Goal: Task Accomplishment & Management: Complete application form

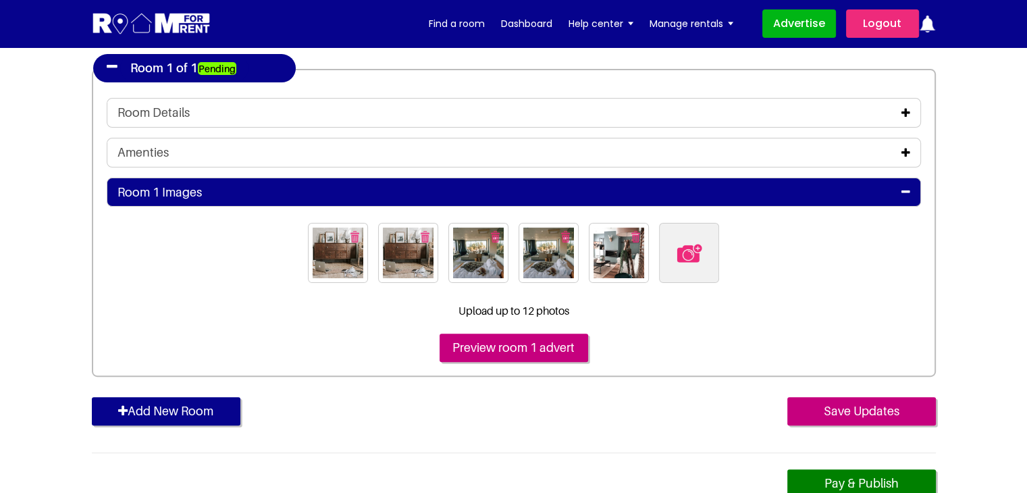
scroll to position [270, 0]
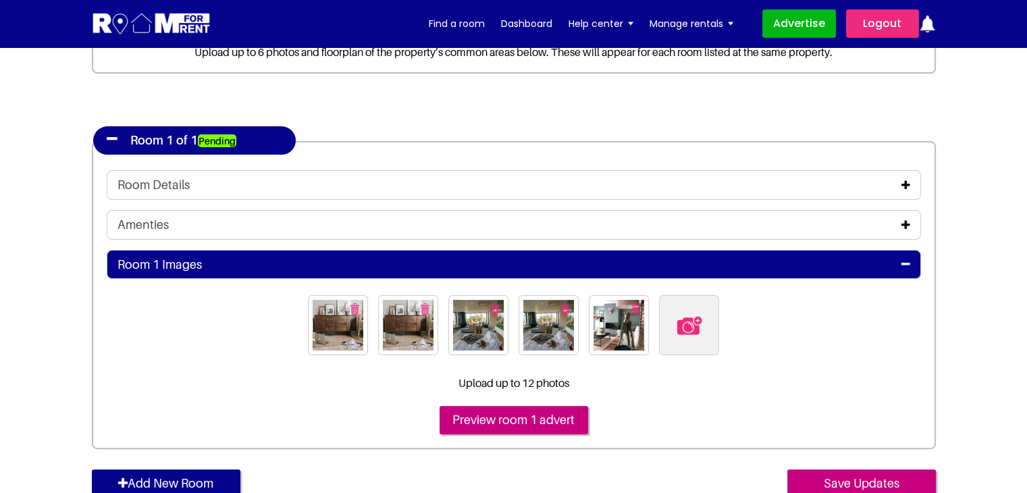
click at [900, 182] on div "Room Details" at bounding box center [514, 185] width 793 height 15
click at [908, 186] on icon at bounding box center [906, 185] width 9 height 11
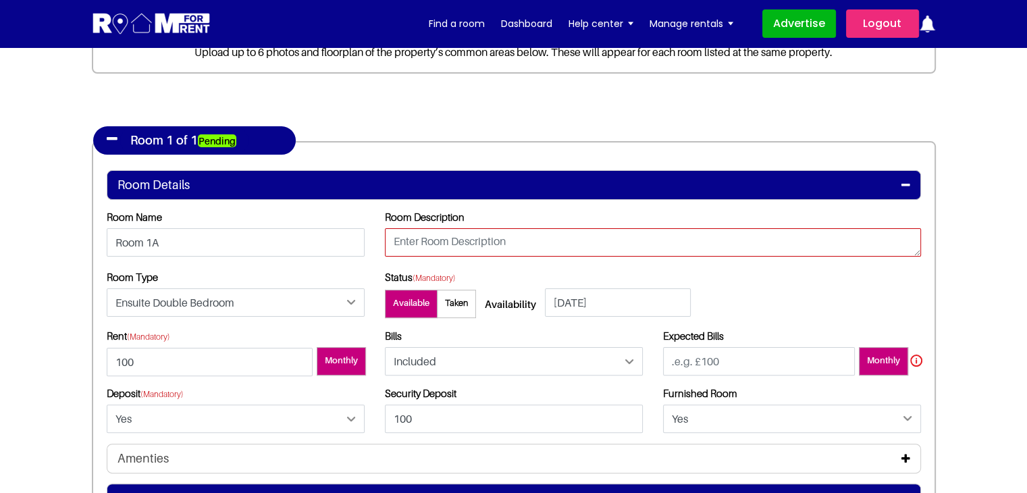
click at [502, 241] on textarea at bounding box center [653, 242] width 536 height 28
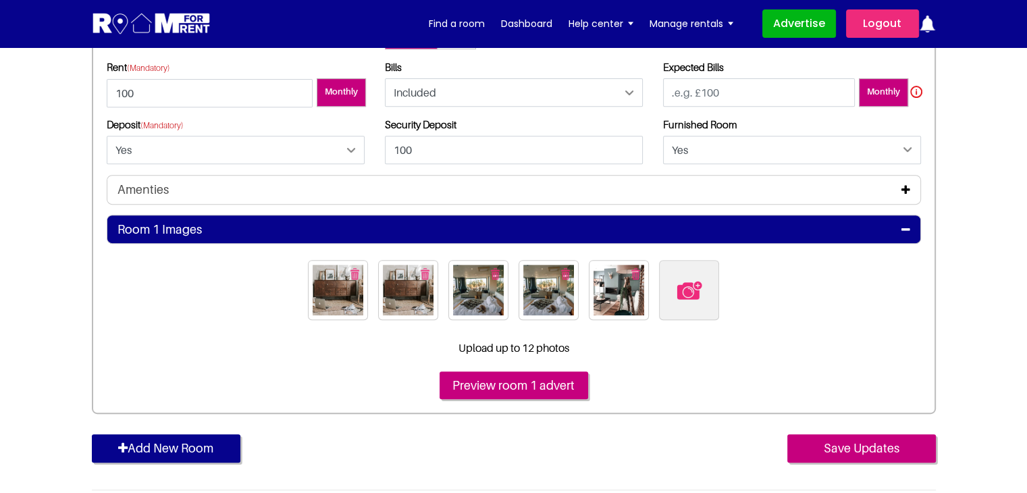
scroll to position [540, 0]
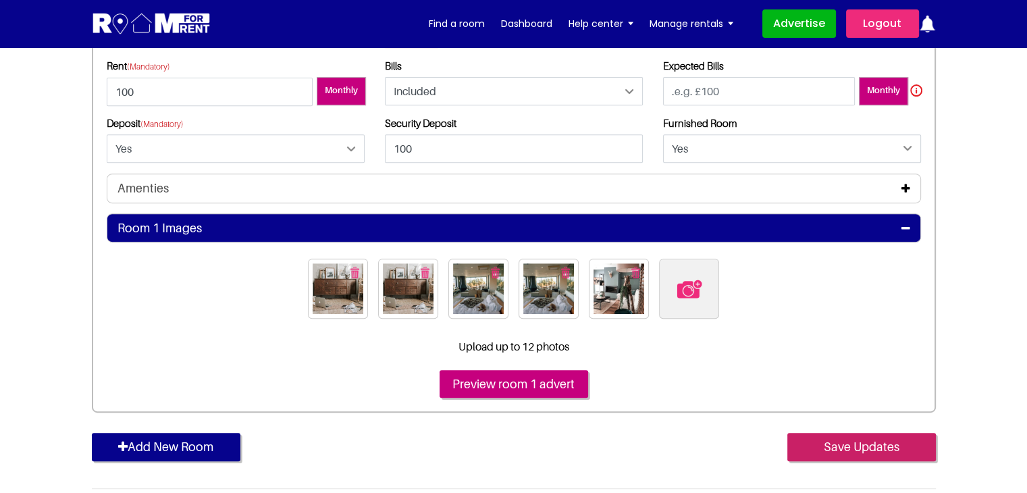
type textarea "testing"
click at [879, 452] on input "Save Updates" at bounding box center [861, 447] width 149 height 28
type input "100"
click at [849, 442] on input "Save Updates" at bounding box center [861, 447] width 149 height 28
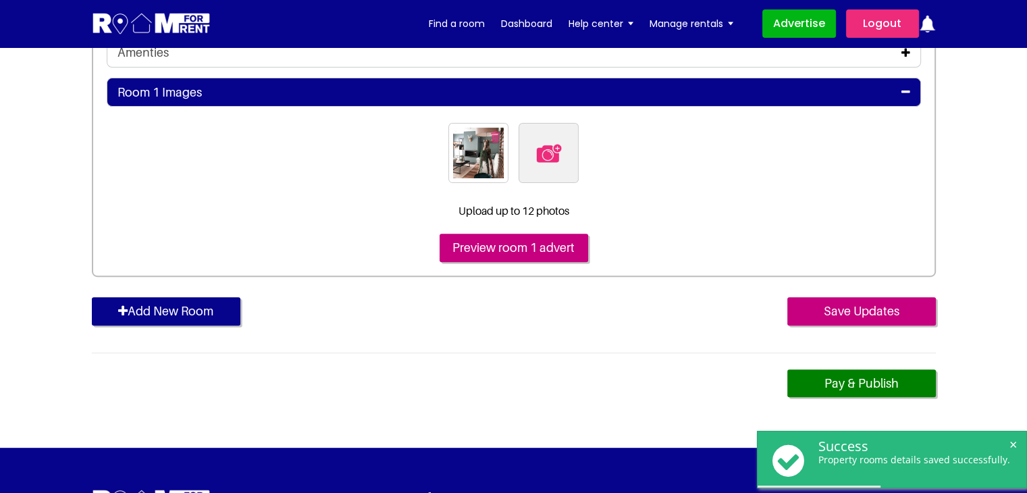
scroll to position [473, 0]
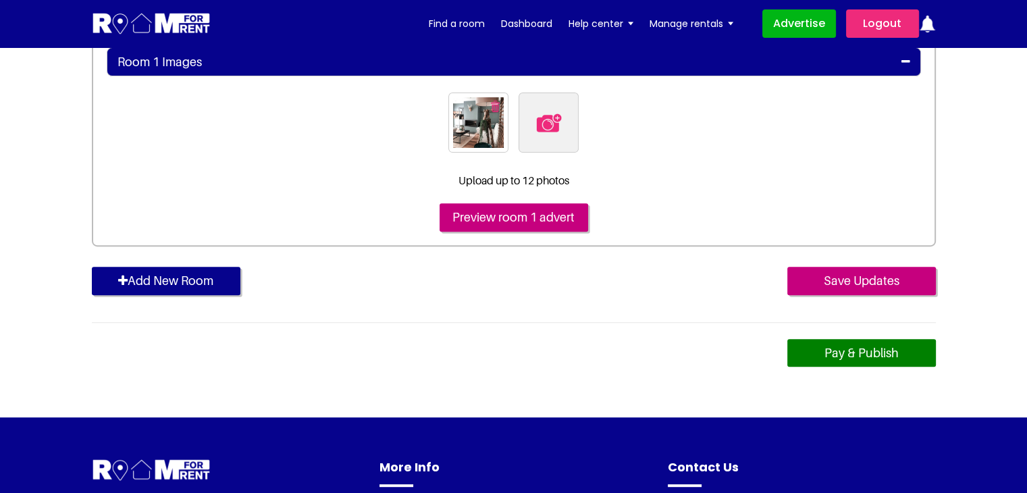
click at [848, 355] on link "Pay & Publish" at bounding box center [861, 353] width 149 height 28
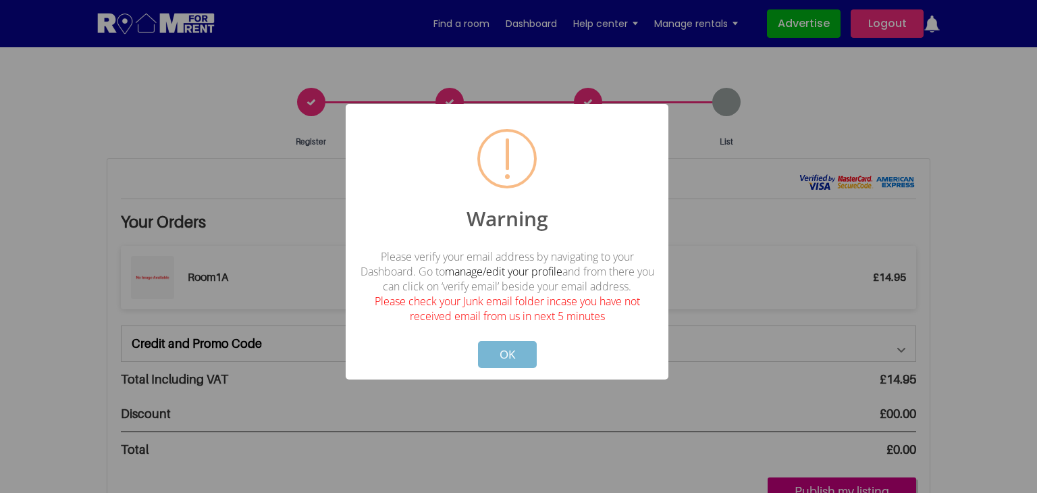
click at [519, 353] on button "OK" at bounding box center [507, 354] width 59 height 27
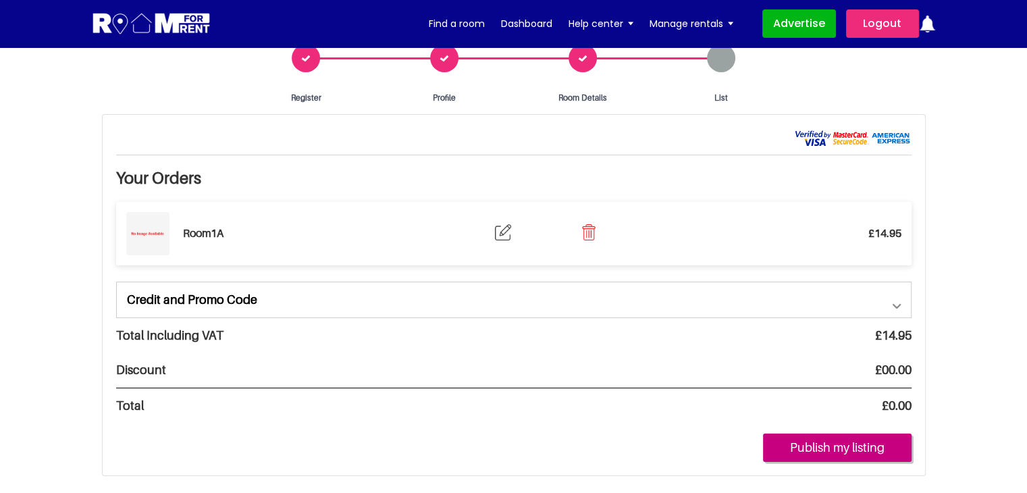
scroll to position [68, 0]
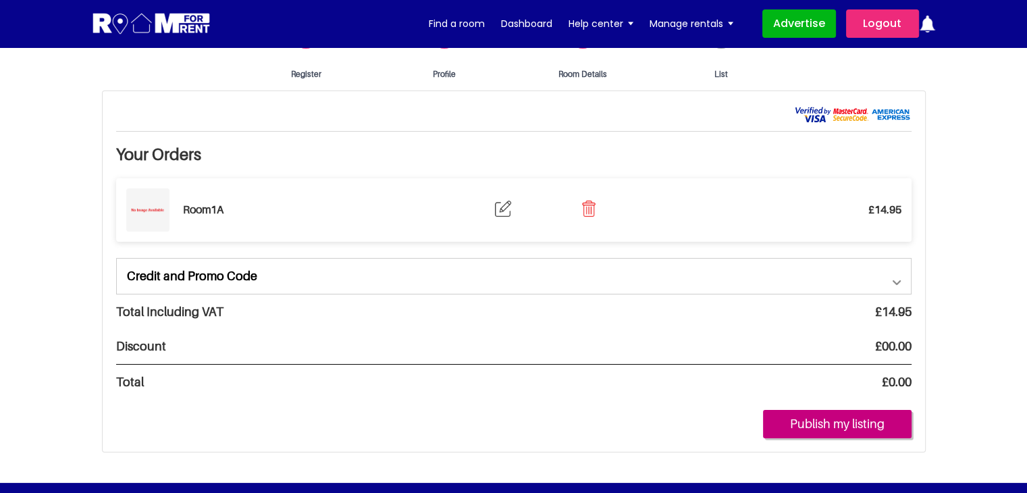
click at [894, 282] on link "Credit and Promo Code" at bounding box center [514, 276] width 794 height 35
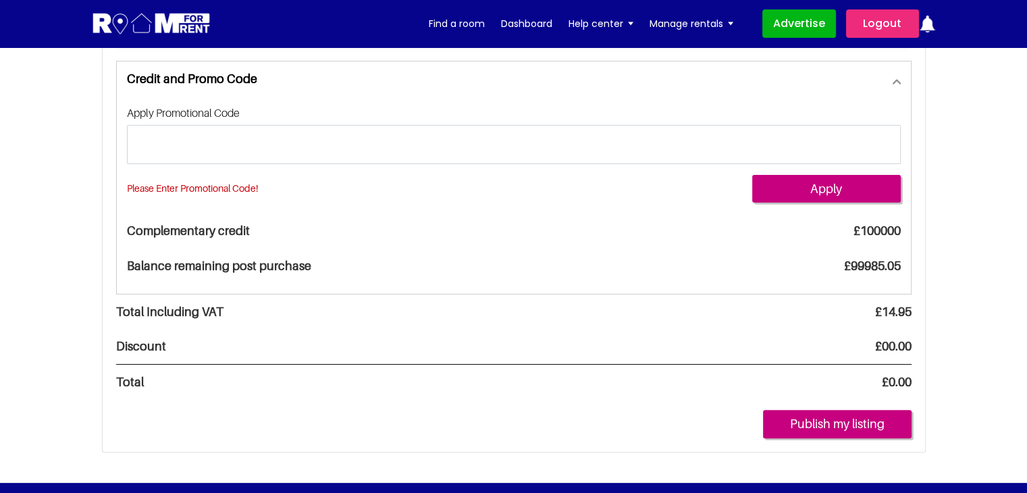
scroll to position [270, 0]
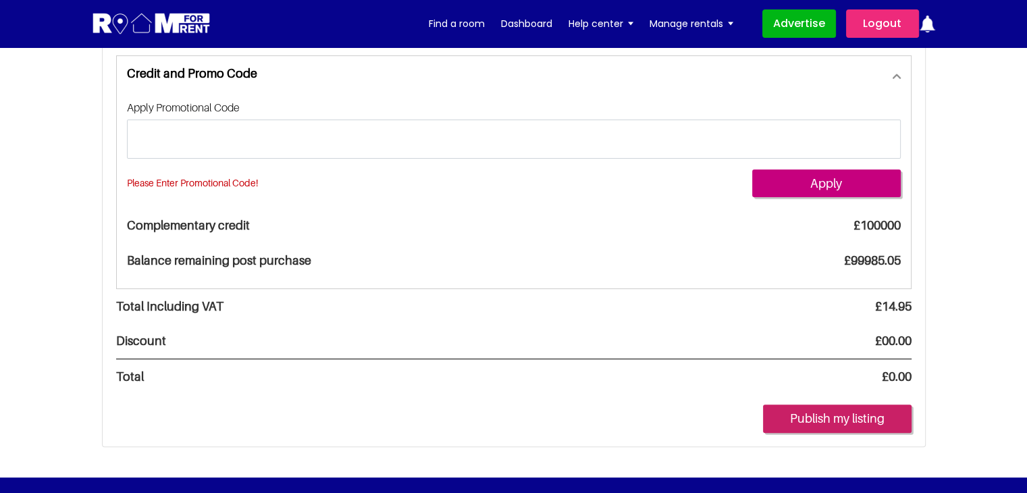
click at [817, 419] on button "Publish my listing" at bounding box center [837, 419] width 149 height 28
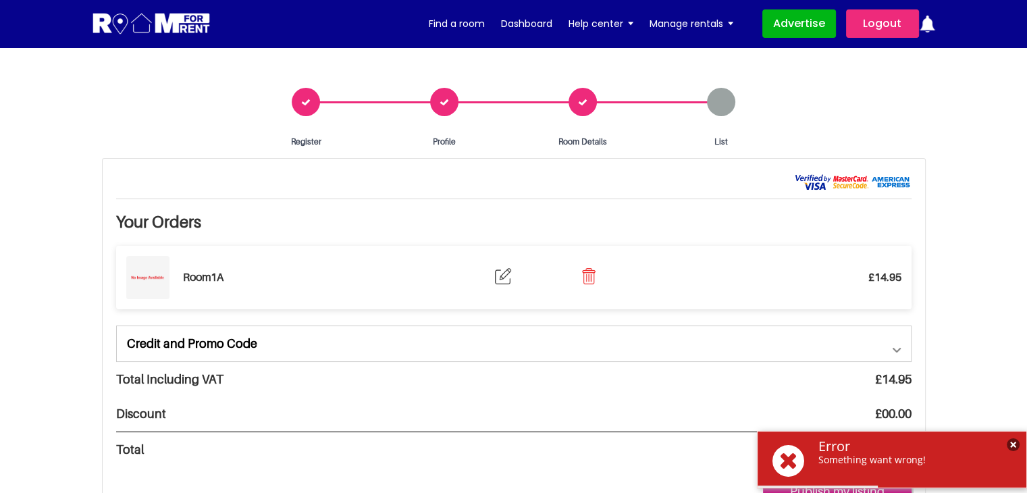
click at [1014, 444] on span "×" at bounding box center [1013, 444] width 13 height 13
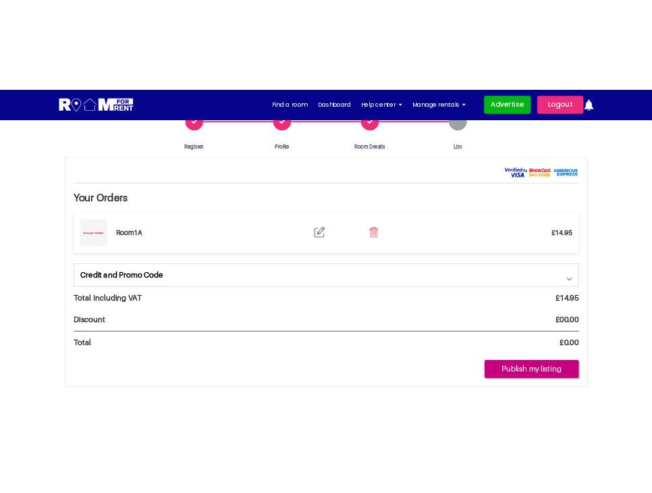
scroll to position [68, 0]
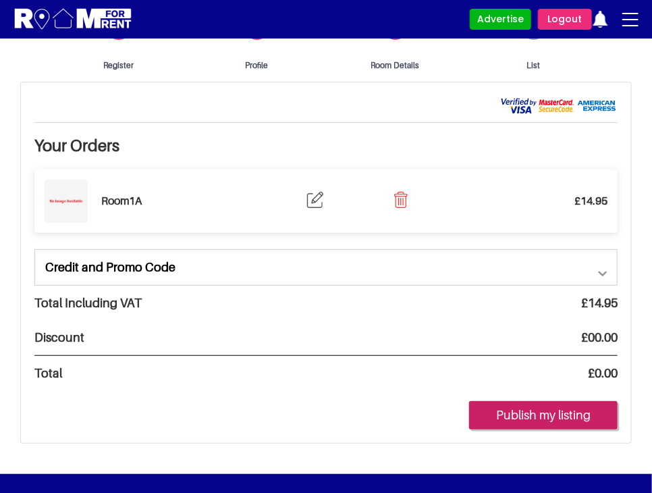
click at [537, 419] on button "Publish my listing" at bounding box center [543, 415] width 149 height 28
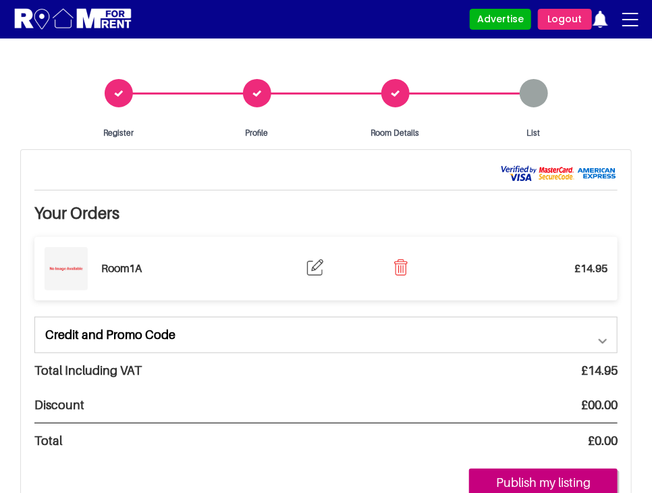
click at [402, 90] on div "Room Details" at bounding box center [395, 109] width 138 height 60
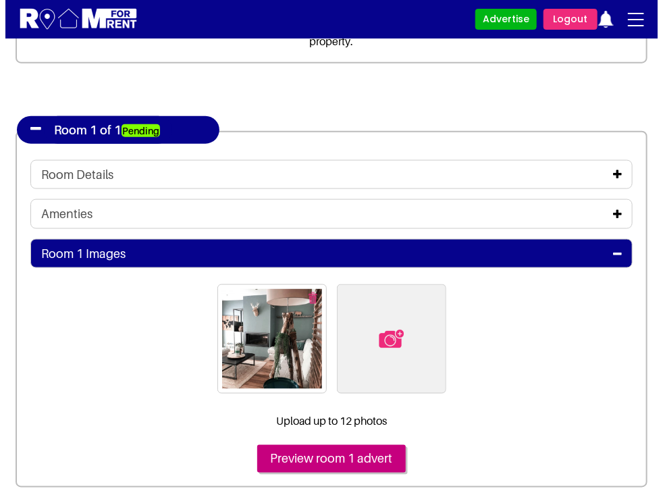
scroll to position [540, 0]
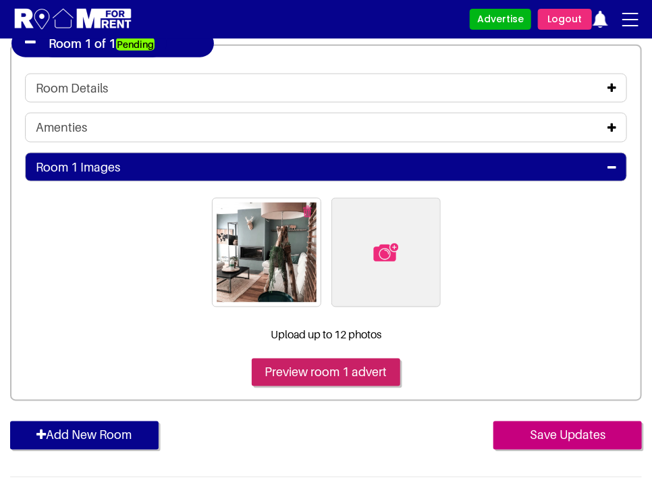
click at [342, 368] on input "Preview room 1 advert" at bounding box center [326, 373] width 149 height 28
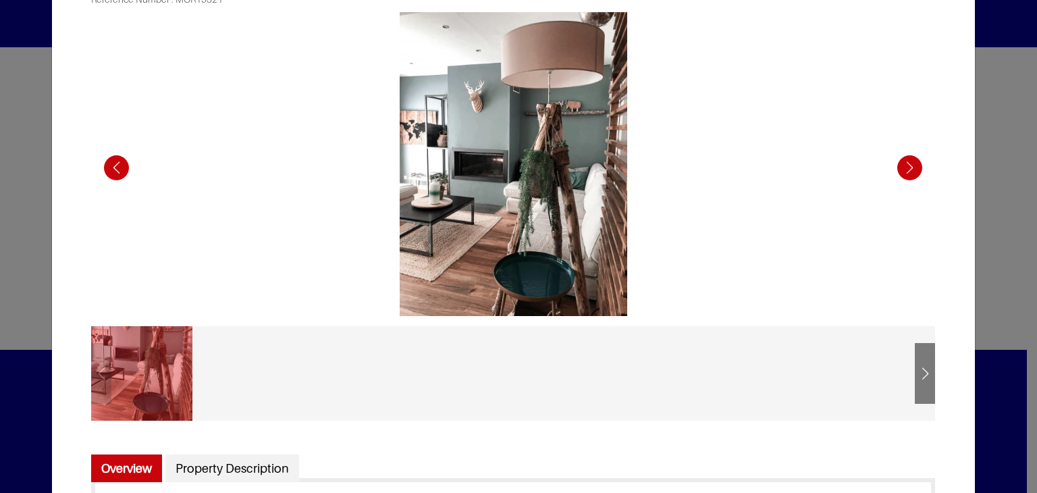
scroll to position [203, 0]
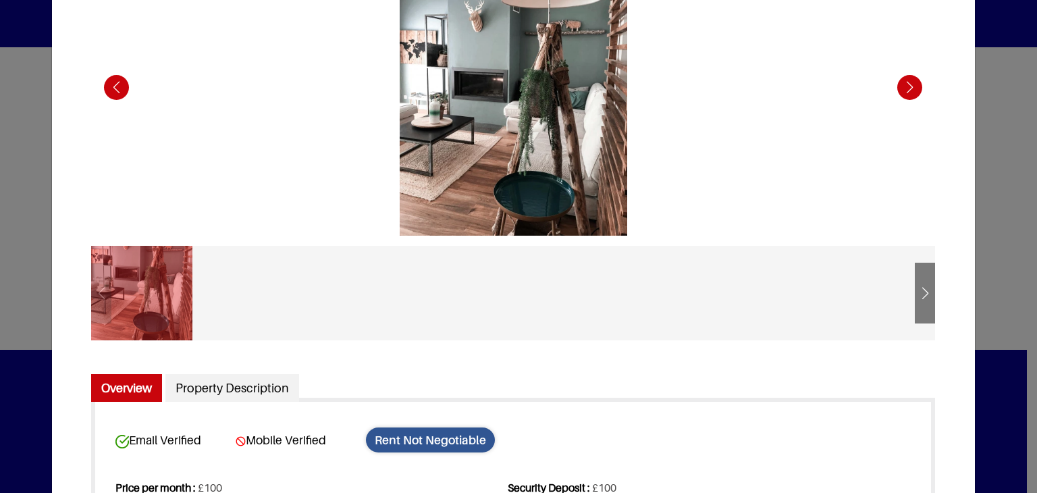
click at [614, 356] on div "Overview Property Description Email Verified Mobile Verified Rent Not Negotiable" at bounding box center [513, 490] width 844 height 279
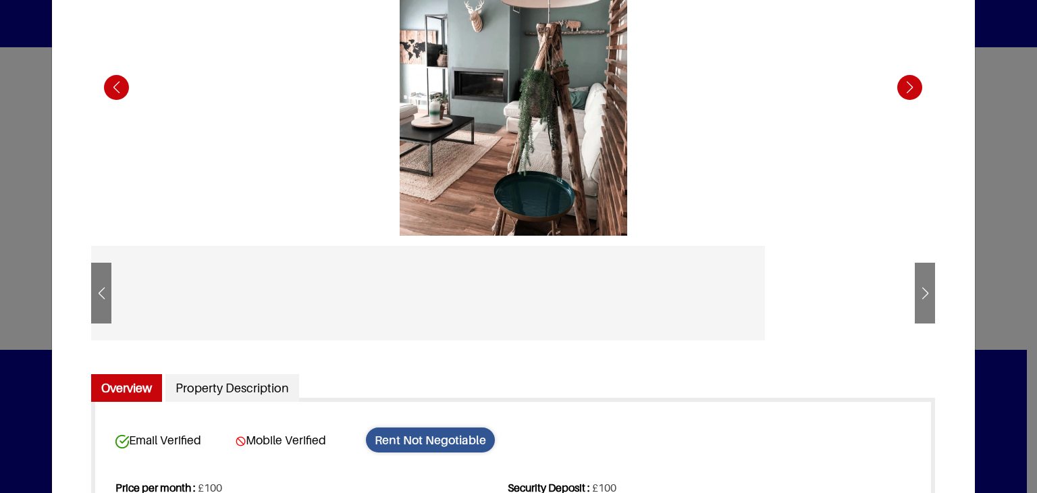
click at [298, 298] on div at bounding box center [343, 293] width 844 height 95
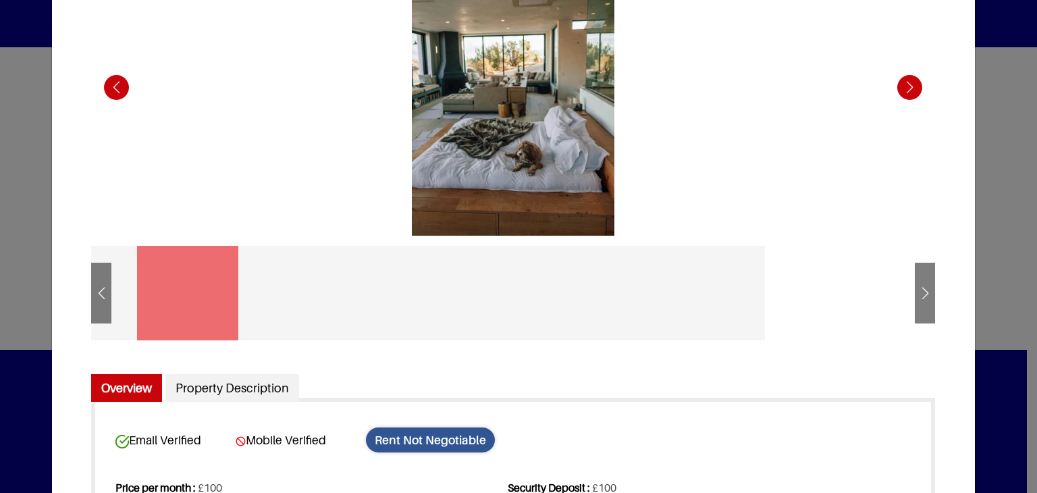
click at [419, 294] on div at bounding box center [403, 293] width 101 height 95
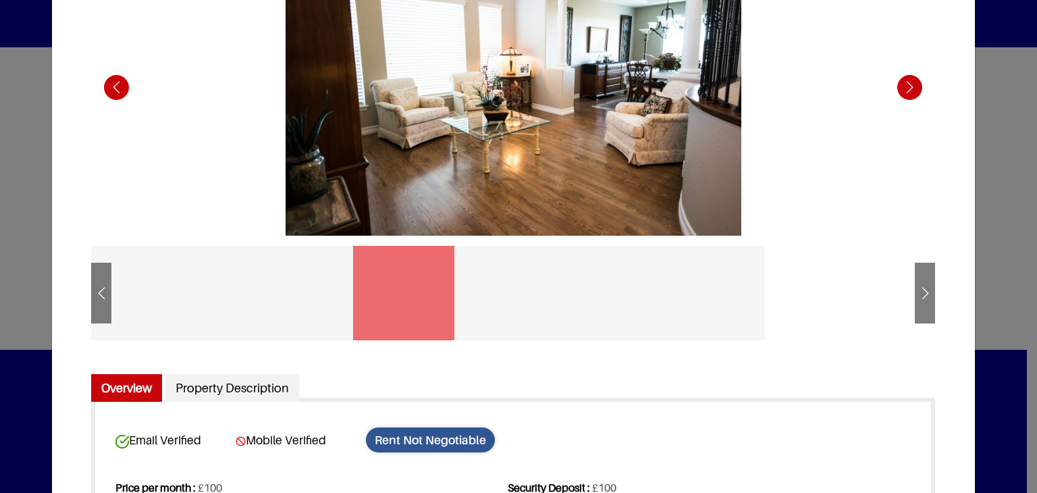
click at [542, 285] on div at bounding box center [511, 293] width 101 height 95
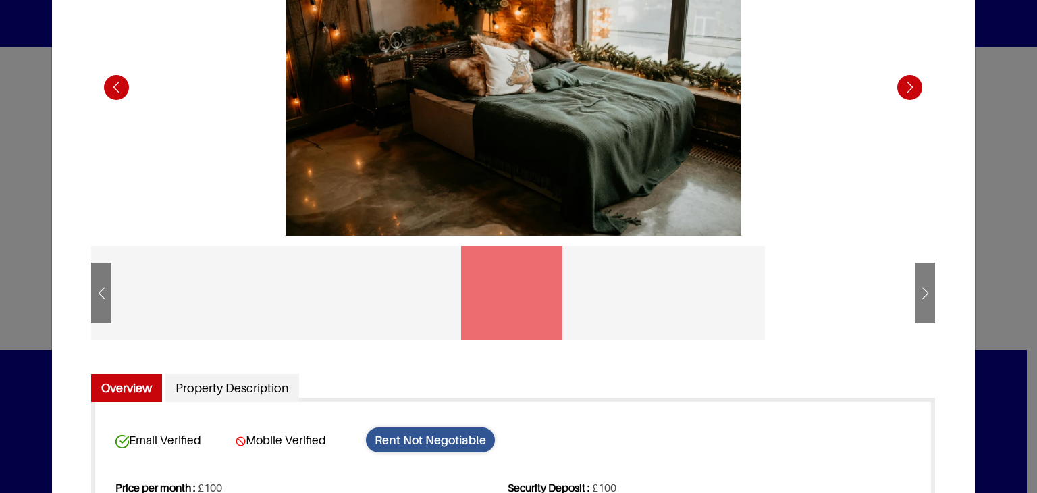
click at [632, 285] on div at bounding box center [619, 293] width 101 height 95
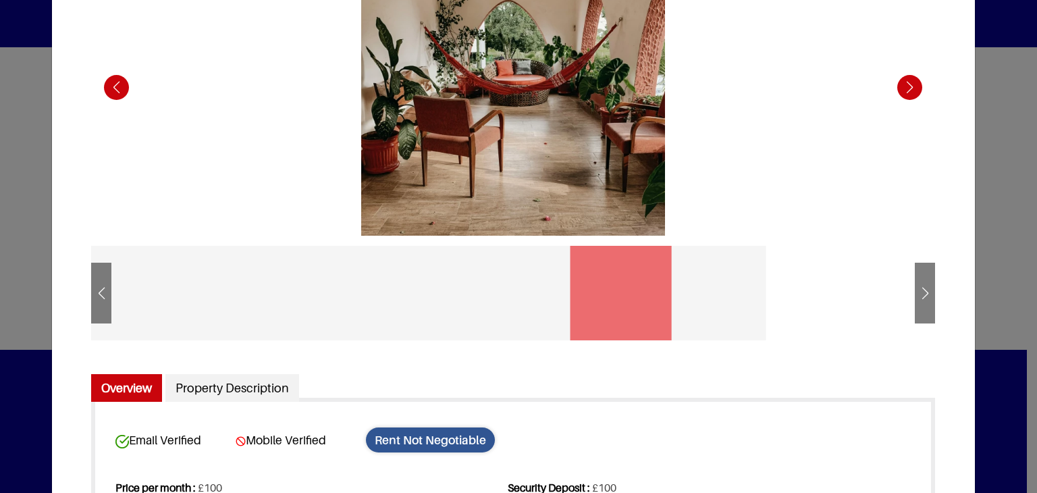
click at [652, 285] on div at bounding box center [344, 293] width 844 height 95
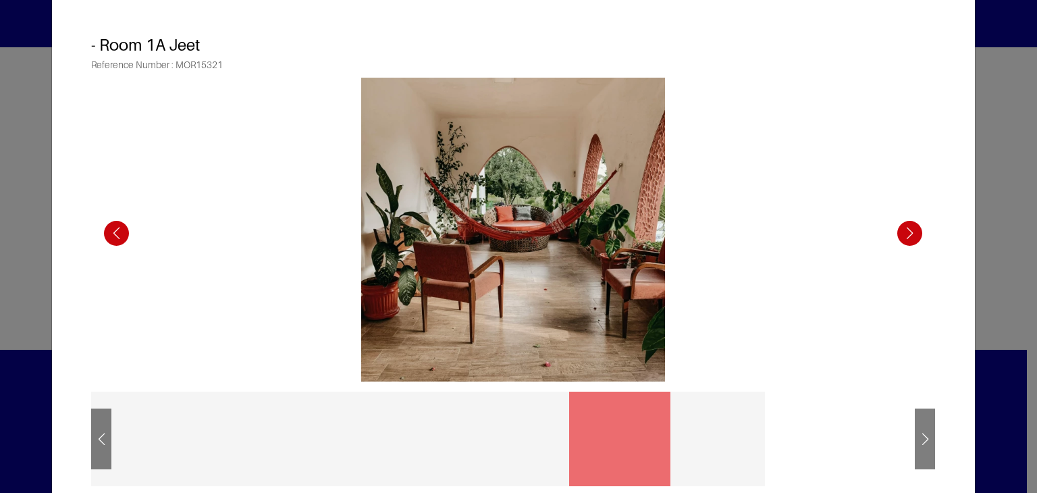
scroll to position [135, 0]
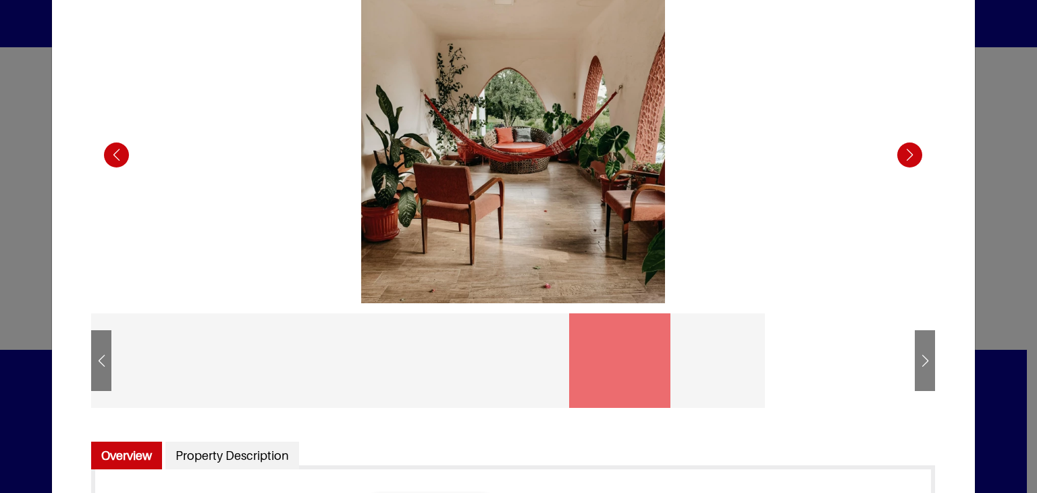
click at [444, 323] on div at bounding box center [403, 360] width 101 height 95
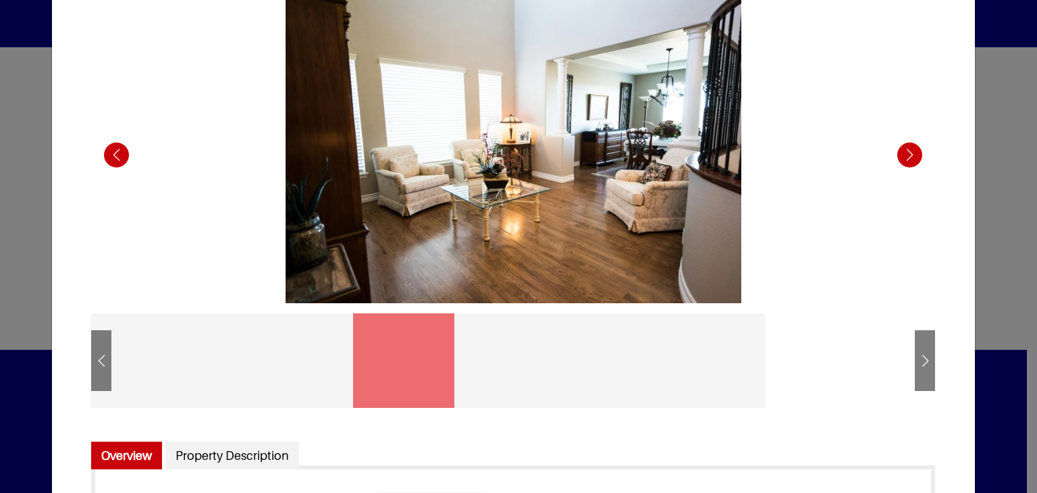
click at [494, 352] on div at bounding box center [511, 360] width 101 height 95
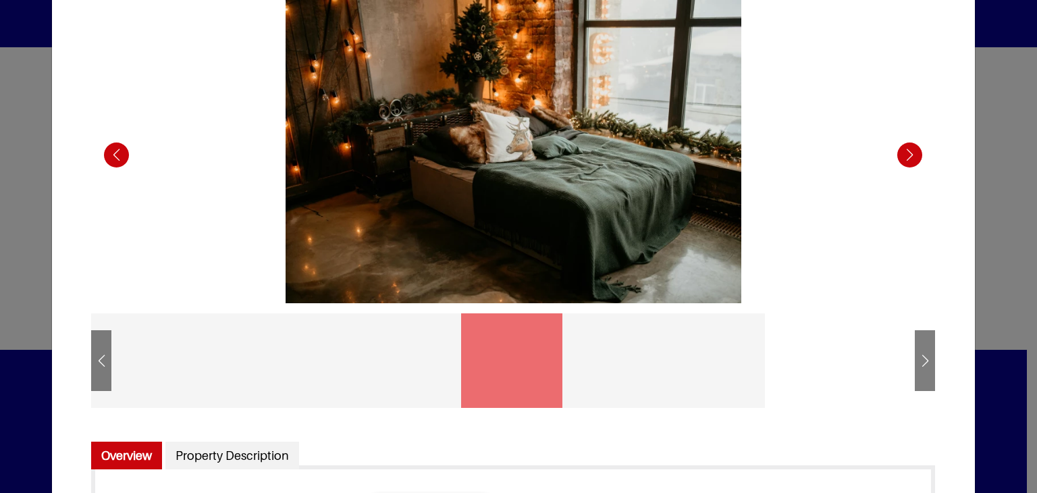
click at [373, 355] on div at bounding box center [403, 360] width 101 height 95
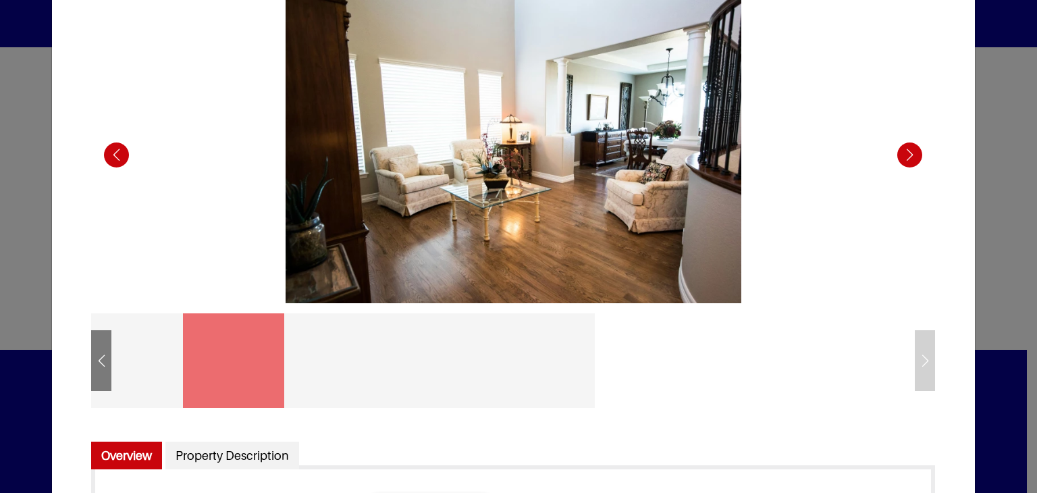
click at [589, 388] on div at bounding box center [173, 360] width 844 height 95
click at [551, 374] on div at bounding box center [173, 360] width 844 height 95
click at [497, 369] on div at bounding box center [173, 360] width 844 height 95
click at [411, 350] on div at bounding box center [452, 360] width 101 height 95
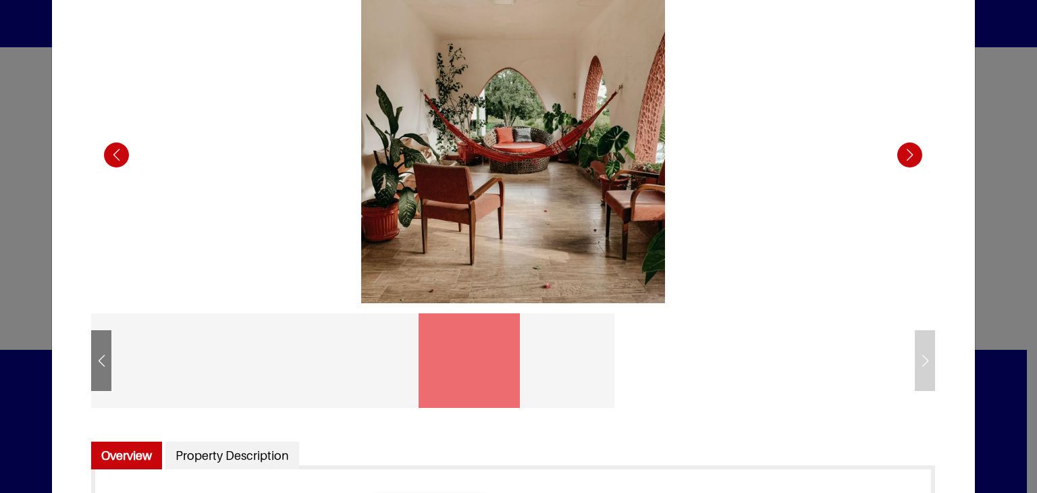
click at [378, 358] on div at bounding box center [361, 360] width 101 height 95
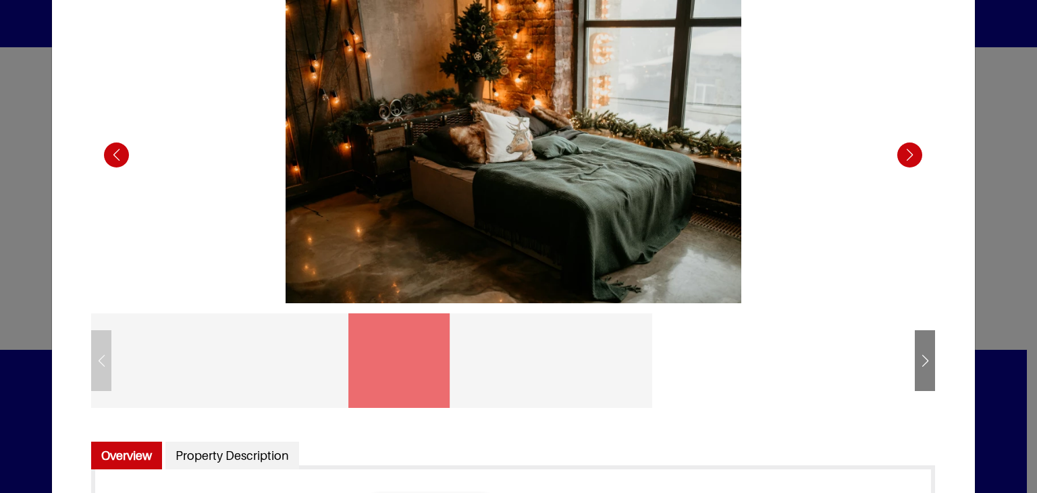
click at [324, 360] on div at bounding box center [291, 360] width 101 height 95
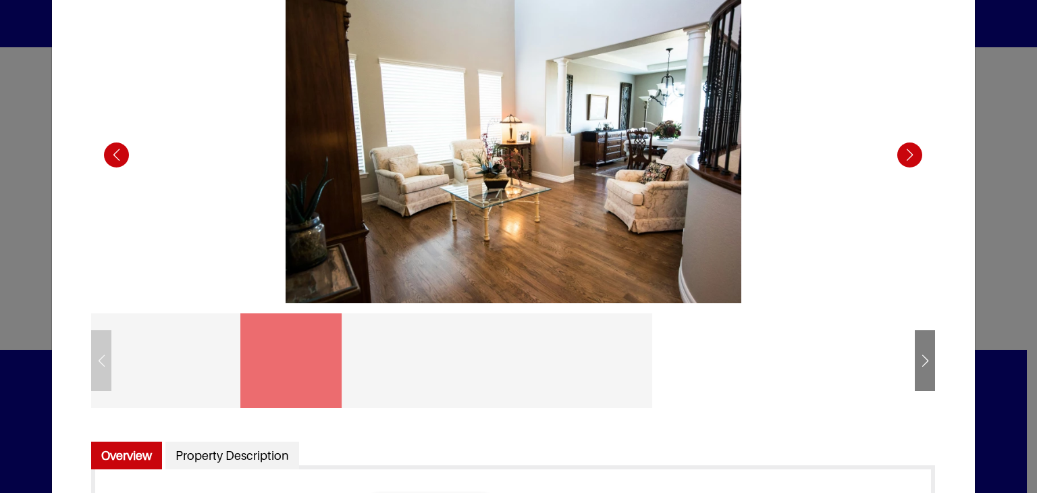
click at [221, 344] on div at bounding box center [183, 360] width 101 height 95
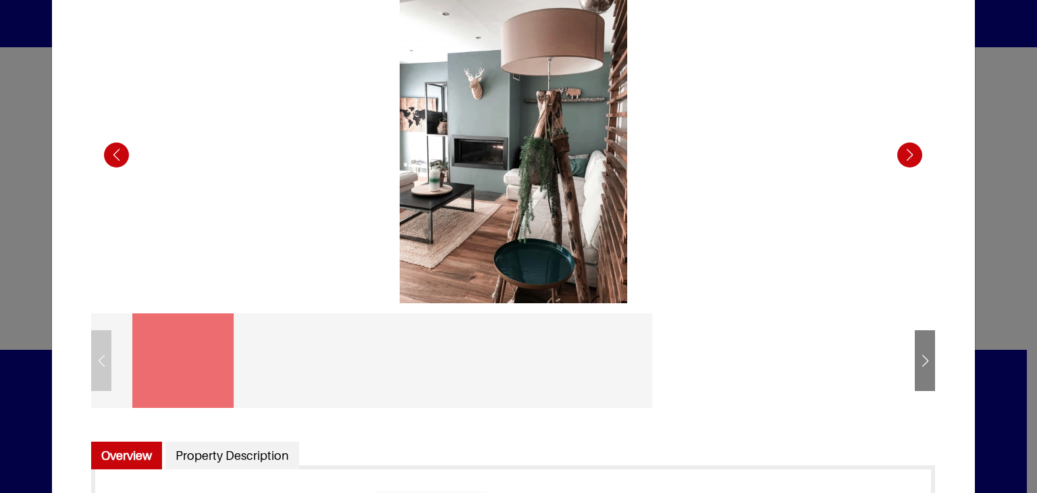
click at [101, 357] on div at bounding box center [75, 360] width 101 height 95
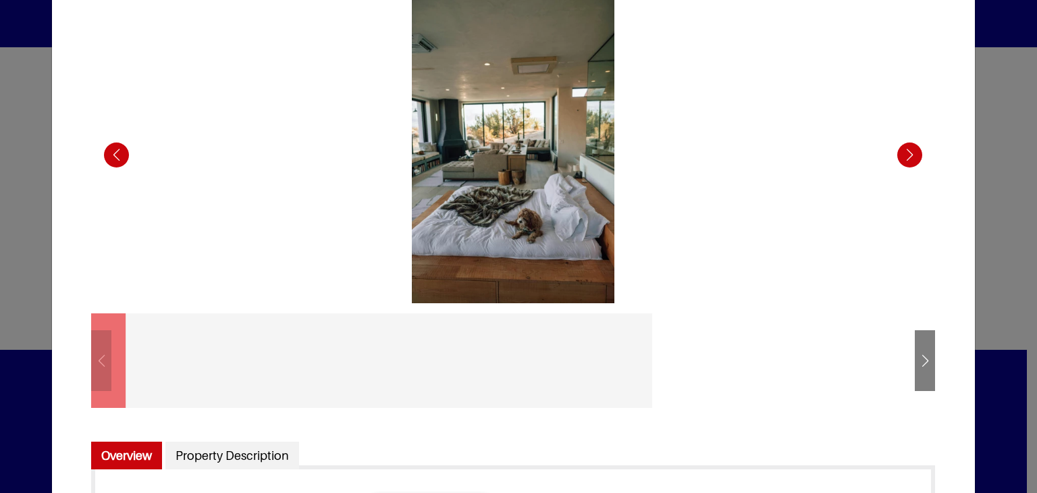
click at [92, 357] on div at bounding box center [75, 360] width 101 height 95
click at [103, 360] on div at bounding box center [75, 360] width 101 height 95
click at [652, 373] on div at bounding box center [513, 360] width 844 height 115
click at [652, 371] on div "Next slide" at bounding box center [925, 362] width 20 height 33
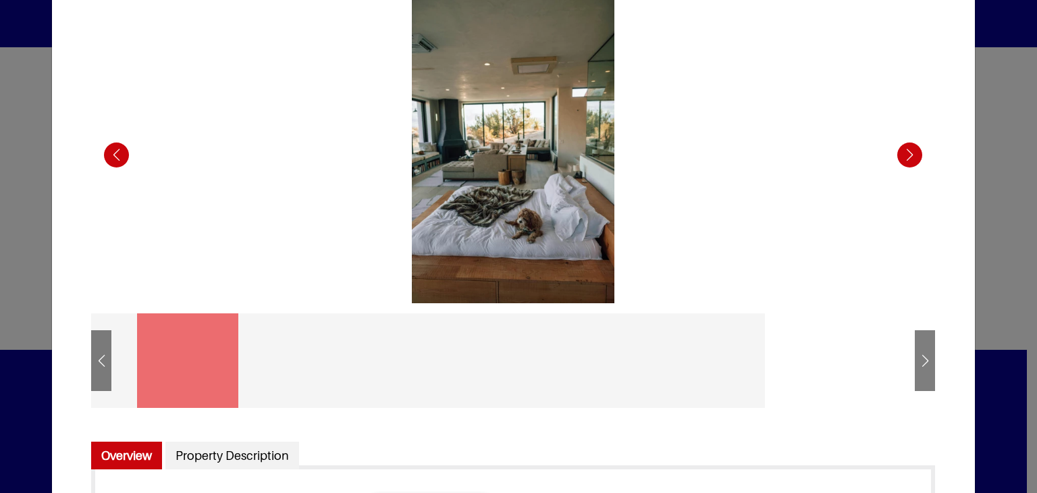
click at [652, 371] on div "Next slide" at bounding box center [925, 362] width 20 height 33
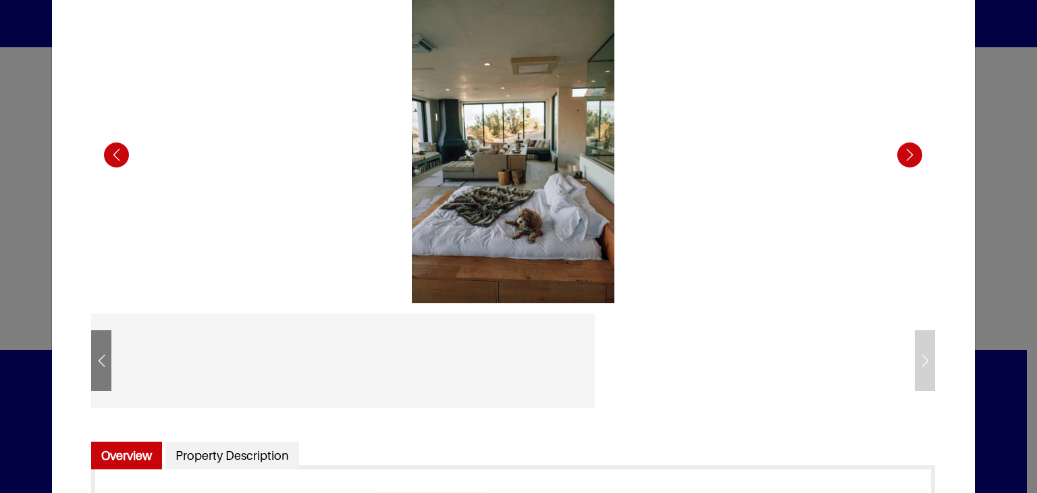
click at [652, 371] on div at bounding box center [513, 360] width 844 height 115
click at [92, 355] on div "Previous slide" at bounding box center [101, 362] width 20 height 33
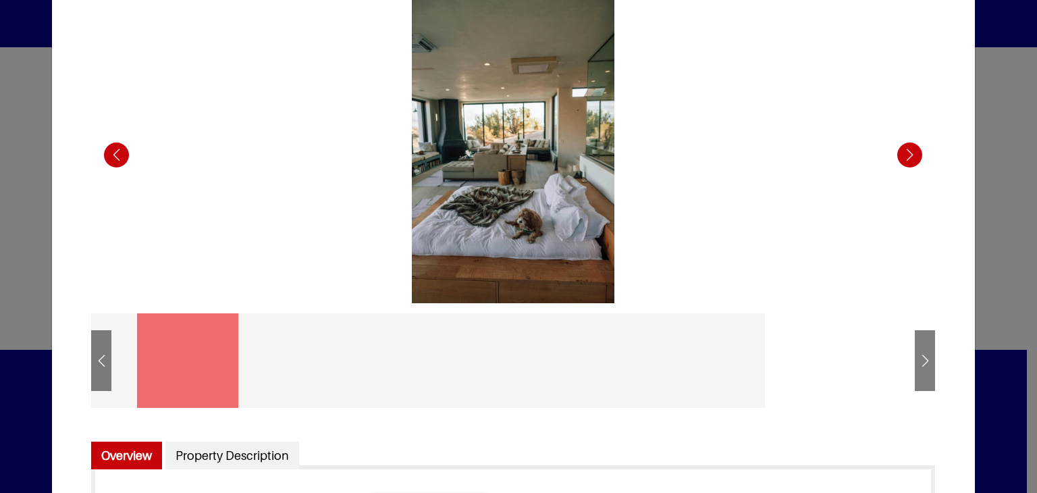
click at [92, 355] on div "Previous slide" at bounding box center [101, 362] width 20 height 33
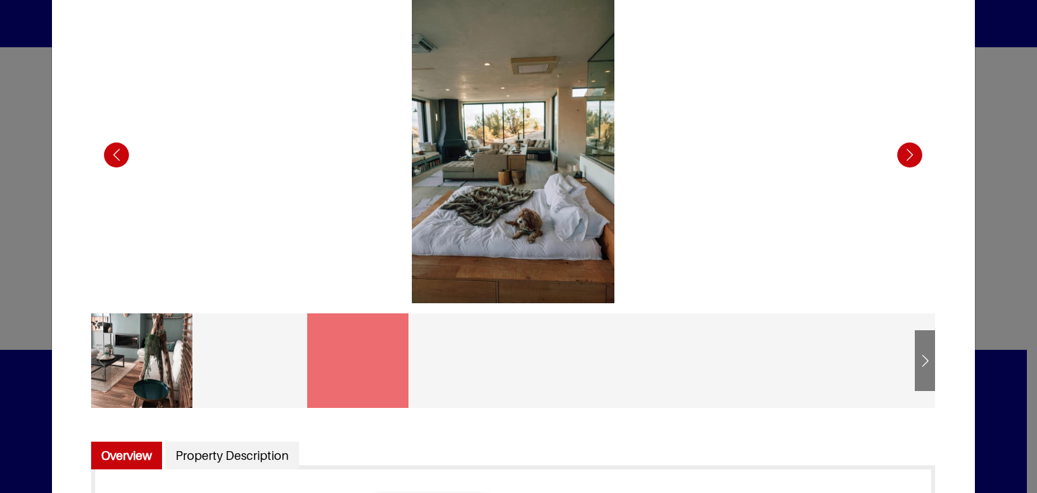
click at [92, 355] on div at bounding box center [141, 360] width 101 height 95
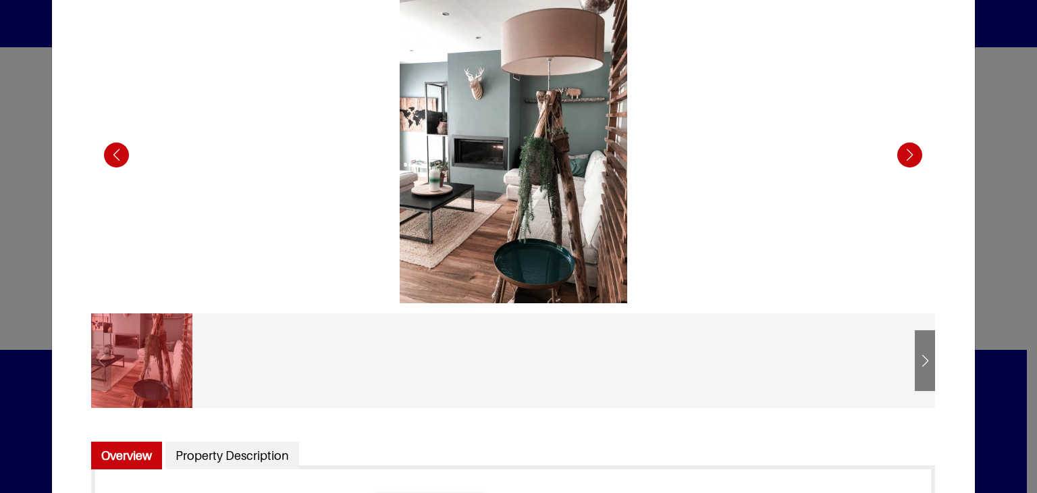
click at [92, 355] on div at bounding box center [141, 360] width 101 height 95
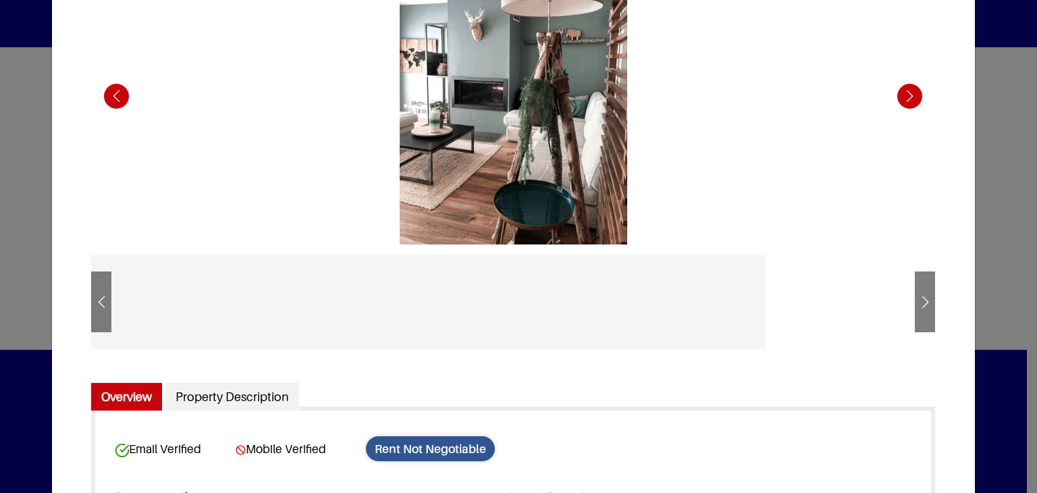
scroll to position [203, 0]
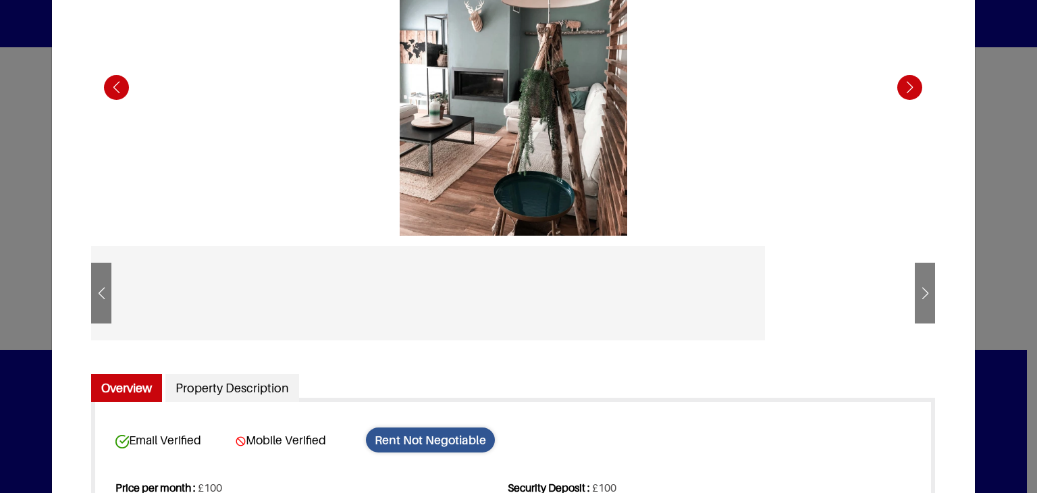
click at [176, 278] on div at bounding box center [187, 293] width 101 height 95
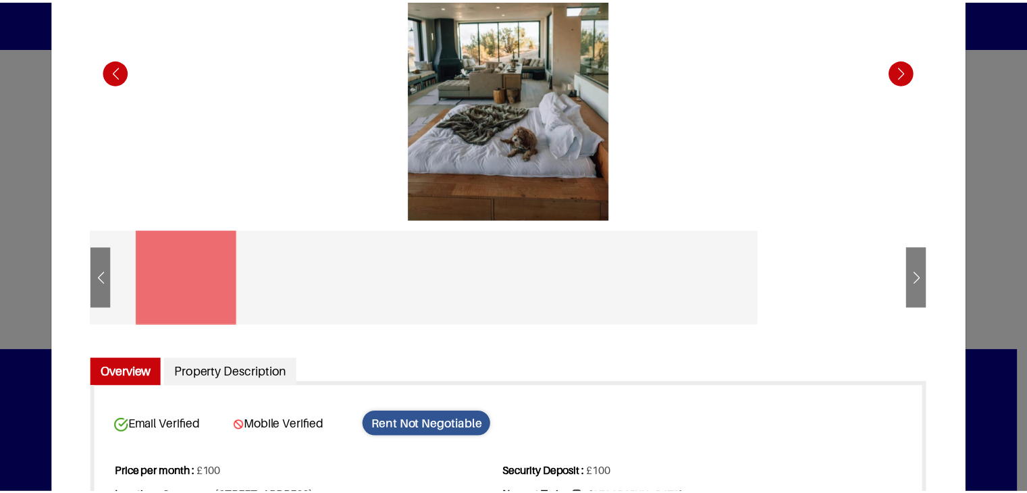
scroll to position [0, 0]
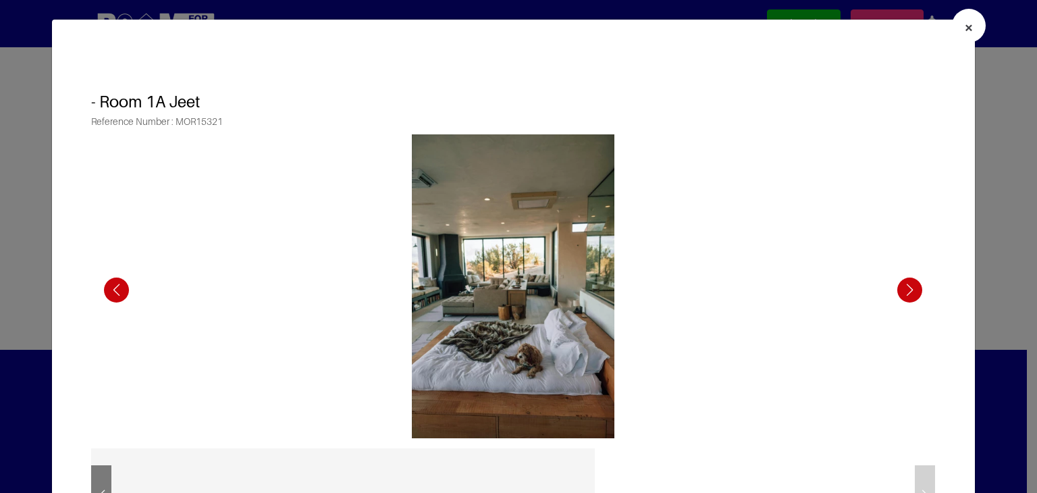
click at [652, 22] on span "×" at bounding box center [968, 28] width 9 height 20
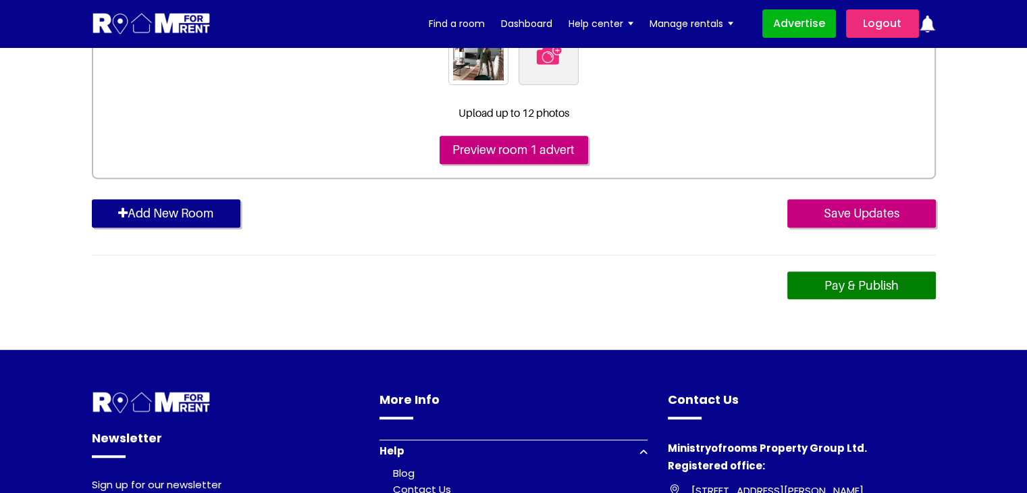
click at [652, 276] on link "Pay & Publish" at bounding box center [861, 286] width 149 height 28
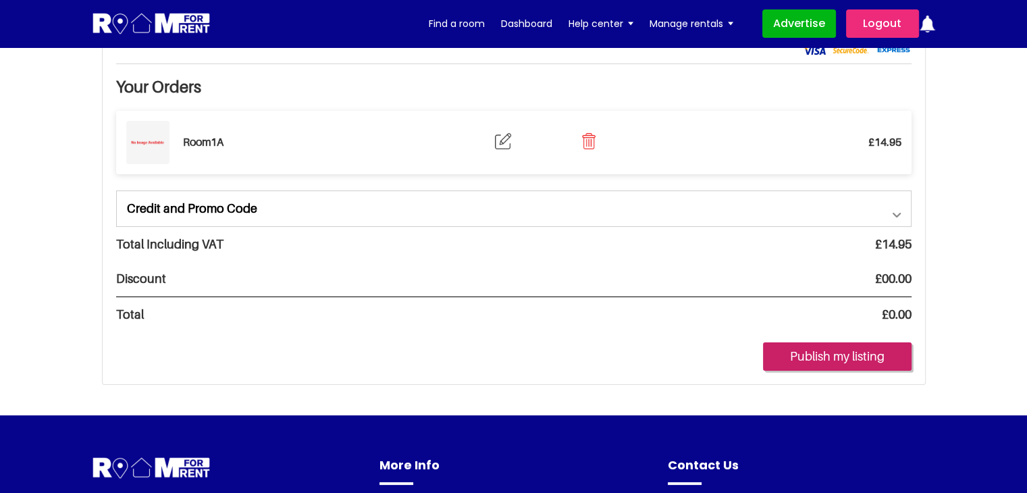
click at [835, 355] on button "Publish my listing" at bounding box center [837, 356] width 149 height 28
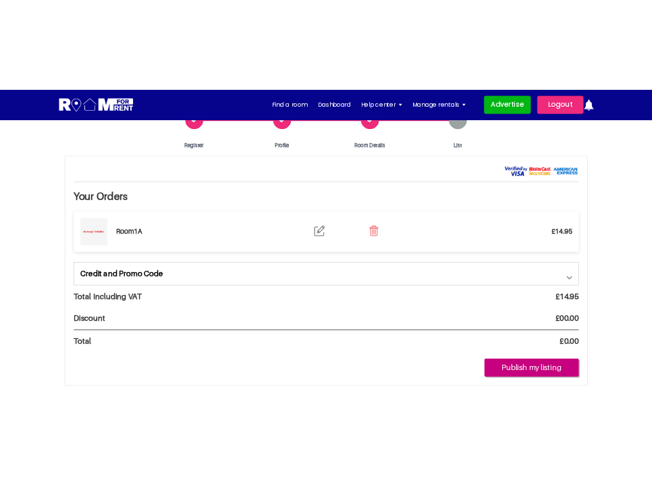
scroll to position [135, 0]
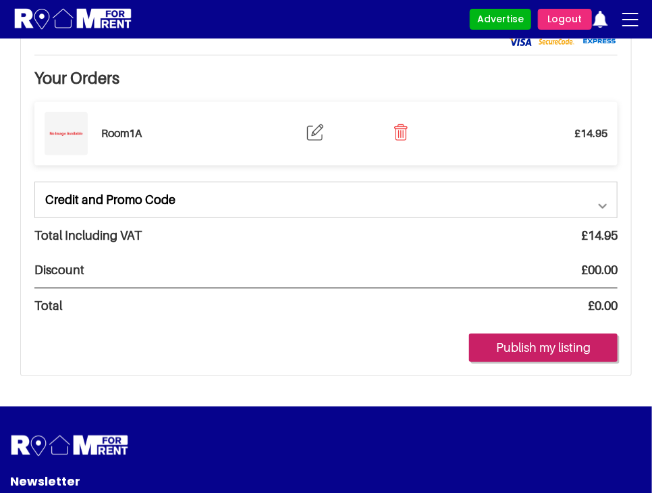
click at [561, 340] on button "Publish my listing" at bounding box center [543, 348] width 149 height 28
